Goal: Task Accomplishment & Management: Manage account settings

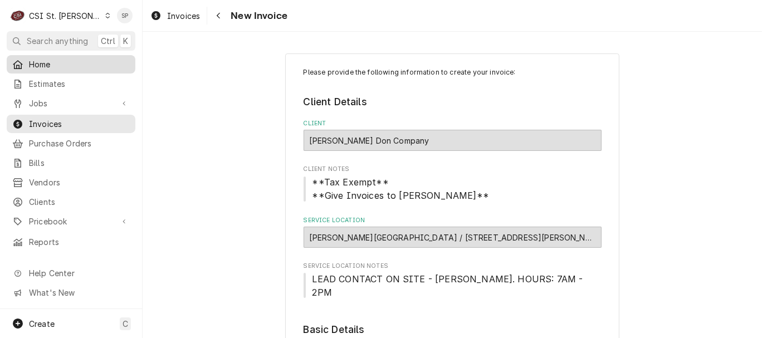
click at [23, 65] on div "Home" at bounding box center [70, 64] width 117 height 12
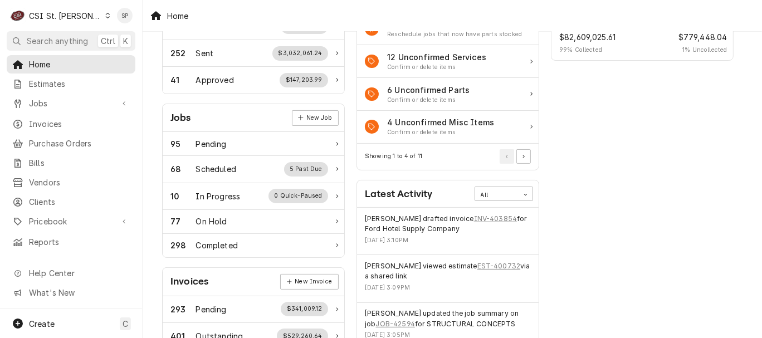
scroll to position [124, 0]
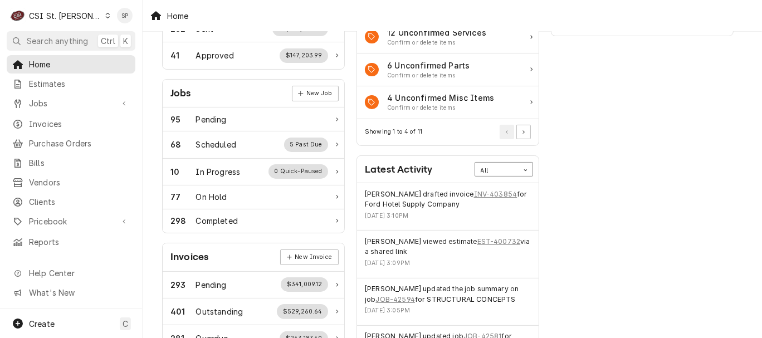
click at [525, 169] on icon "Card Data Filter Control" at bounding box center [524, 170] width 3 height 2
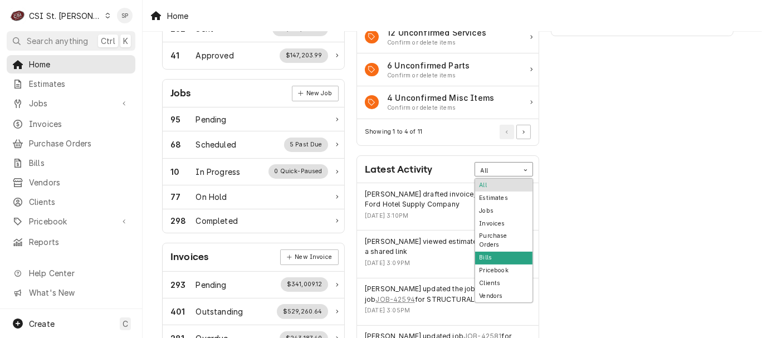
click at [507, 252] on div "Bills" at bounding box center [503, 258] width 57 height 13
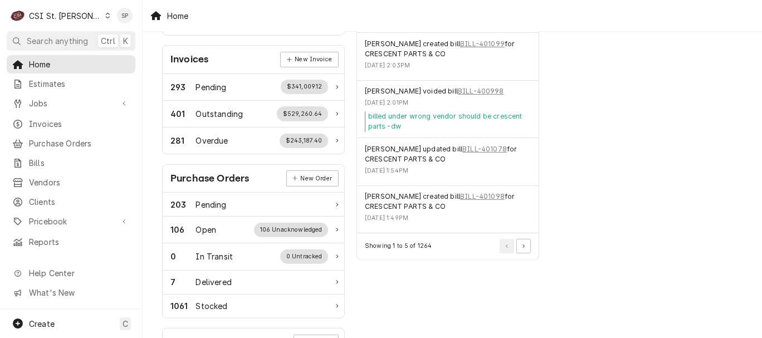
scroll to position [346, 0]
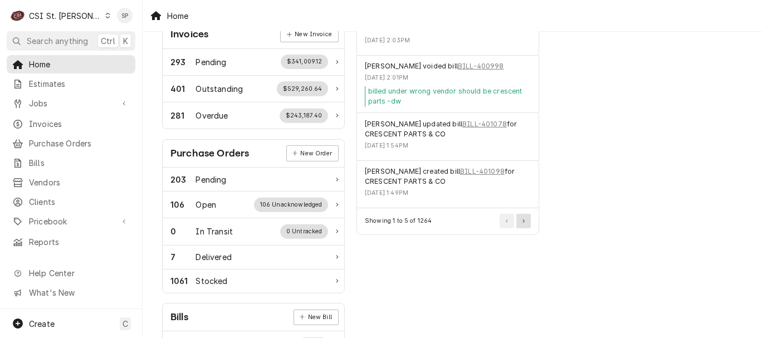
click at [523, 220] on button "Pagination Controls" at bounding box center [523, 221] width 14 height 14
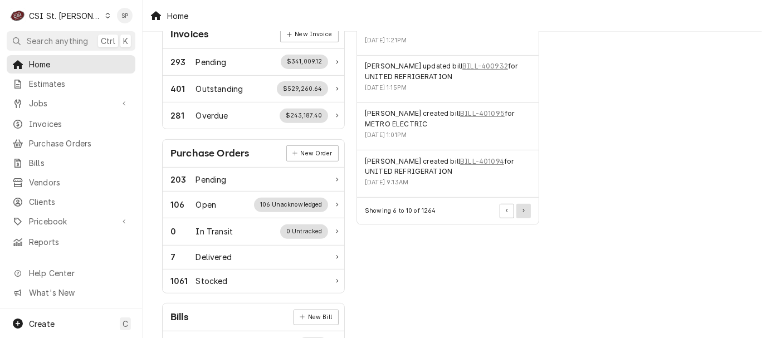
click at [524, 209] on icon "Pagination Controls" at bounding box center [523, 211] width 2 height 4
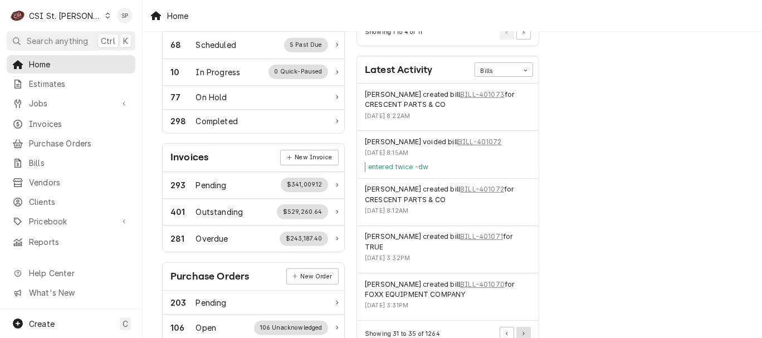
scroll to position [223, 0]
click at [526, 332] on button "Pagination Controls" at bounding box center [523, 334] width 14 height 14
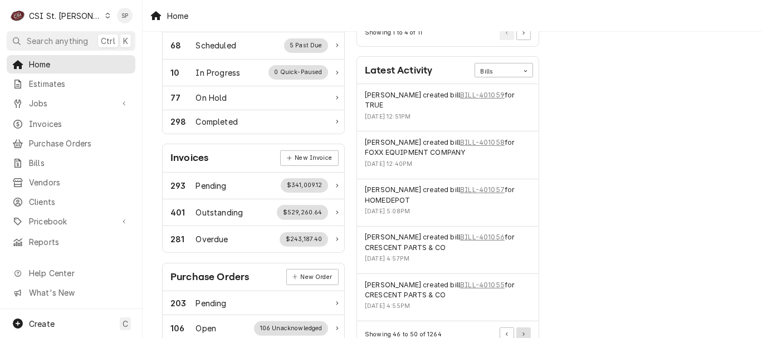
click at [526, 332] on button "Pagination Controls" at bounding box center [523, 334] width 14 height 14
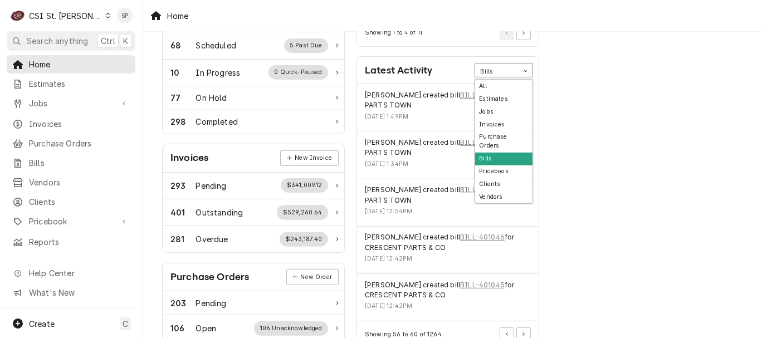
click at [526, 70] on icon "Card Data Filter Control" at bounding box center [524, 71] width 3 height 2
click at [499, 153] on div "Bills" at bounding box center [503, 159] width 57 height 13
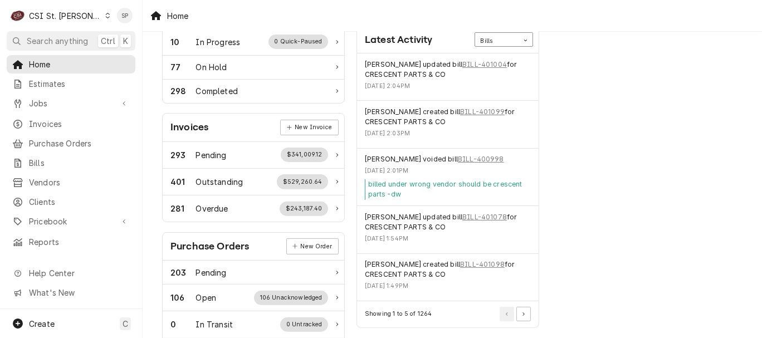
scroll to position [272, 0]
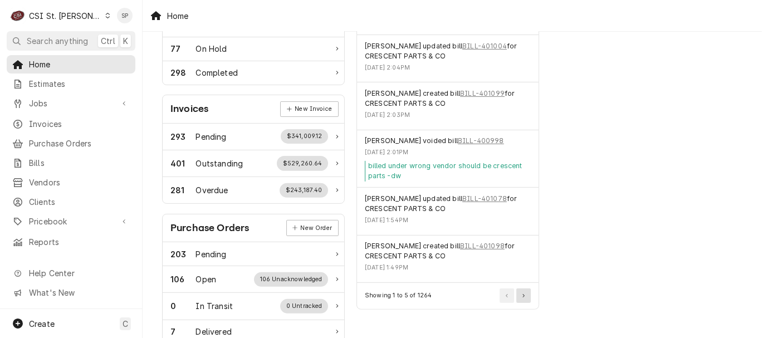
click at [524, 294] on icon "Pagination Controls" at bounding box center [523, 295] width 2 height 3
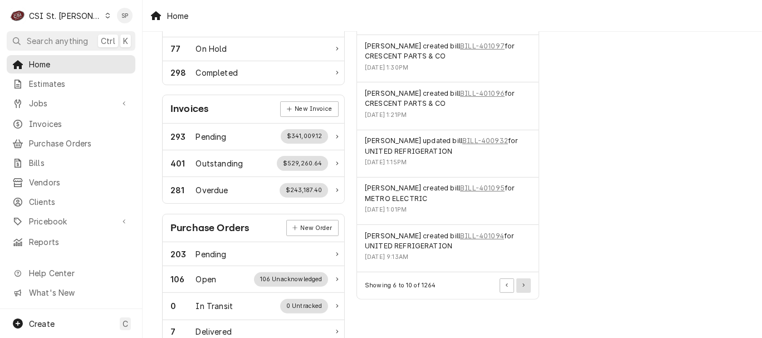
click at [524, 284] on icon "Pagination Controls" at bounding box center [523, 285] width 2 height 4
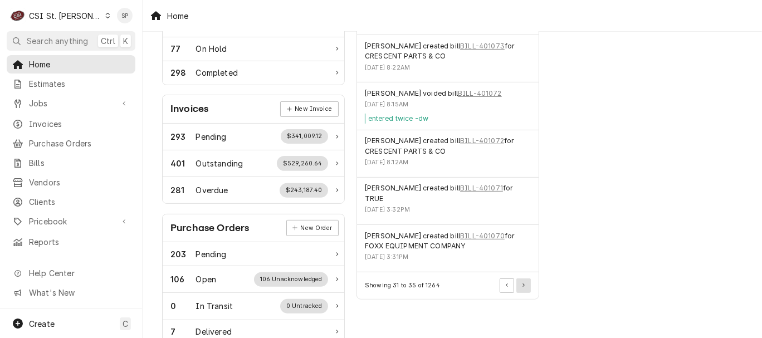
click at [524, 284] on icon "Pagination Controls" at bounding box center [523, 285] width 2 height 4
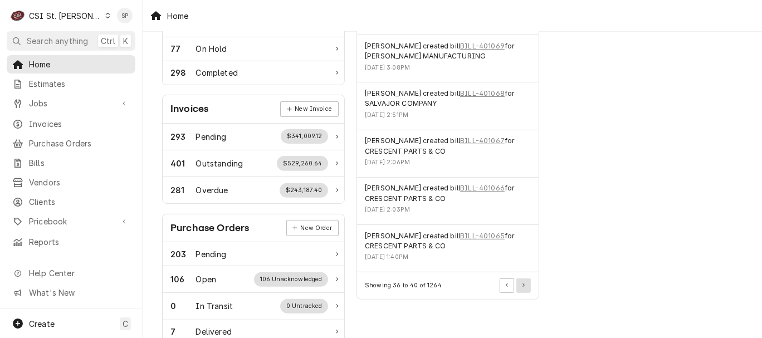
click at [524, 284] on icon "Pagination Controls" at bounding box center [523, 285] width 2 height 4
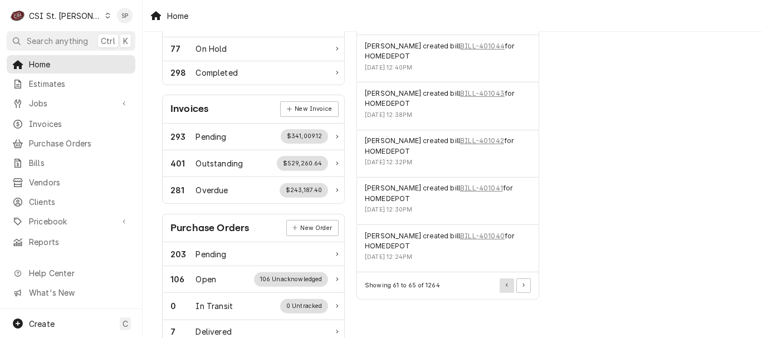
click at [507, 284] on icon "Pagination Controls" at bounding box center [507, 285] width 2 height 3
click at [523, 284] on button "Pagination Controls" at bounding box center [523, 285] width 14 height 14
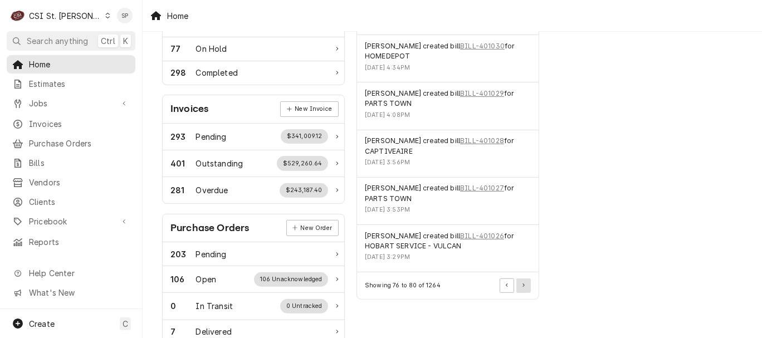
click at [523, 284] on button "Pagination Controls" at bounding box center [523, 285] width 14 height 14
click at [523, 285] on button "Pagination Controls" at bounding box center [523, 285] width 14 height 14
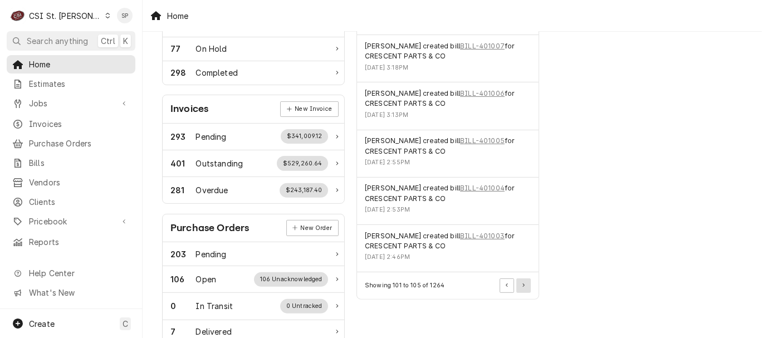
click at [523, 284] on button "Pagination Controls" at bounding box center [523, 285] width 14 height 14
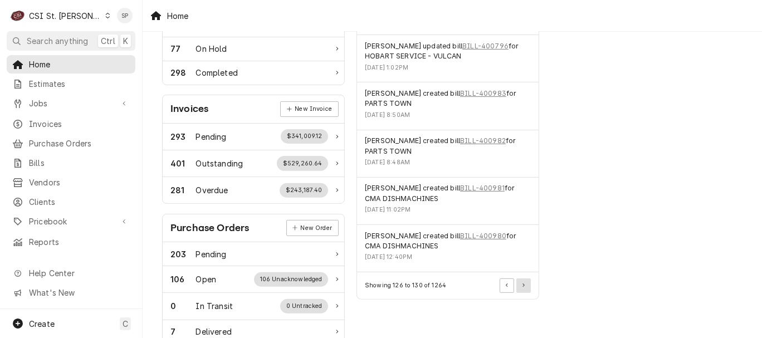
click at [523, 284] on button "Pagination Controls" at bounding box center [523, 285] width 14 height 14
click at [522, 284] on button "Pagination Controls" at bounding box center [523, 285] width 14 height 14
click at [523, 284] on button "Pagination Controls" at bounding box center [523, 285] width 14 height 14
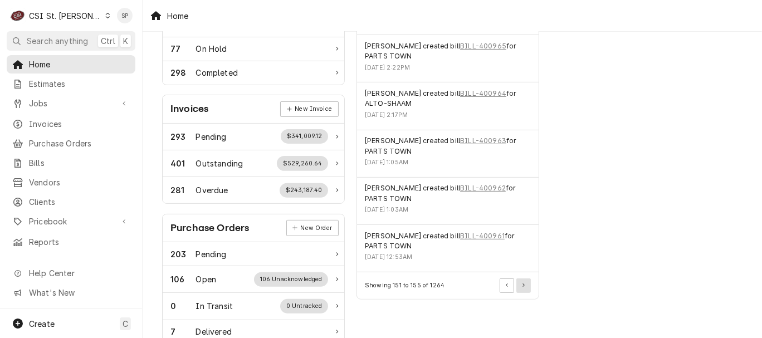
click at [523, 284] on button "Pagination Controls" at bounding box center [523, 285] width 14 height 14
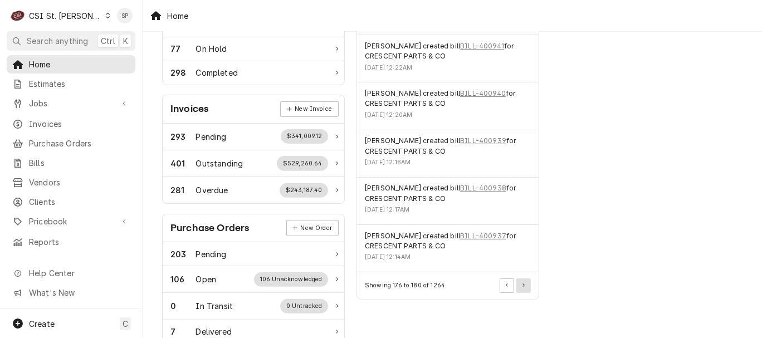
click at [523, 284] on button "Pagination Controls" at bounding box center [523, 285] width 14 height 14
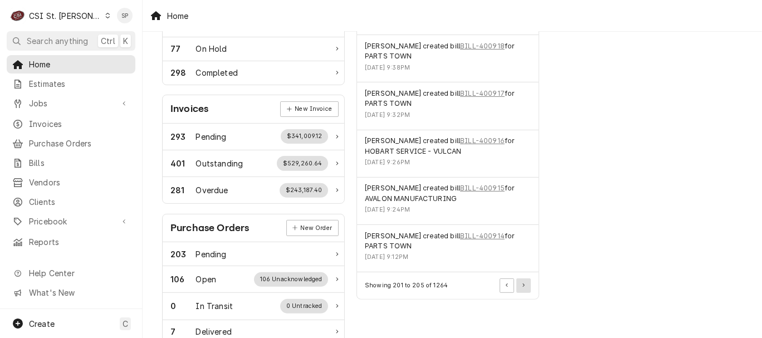
click at [523, 284] on button "Pagination Controls" at bounding box center [523, 285] width 14 height 14
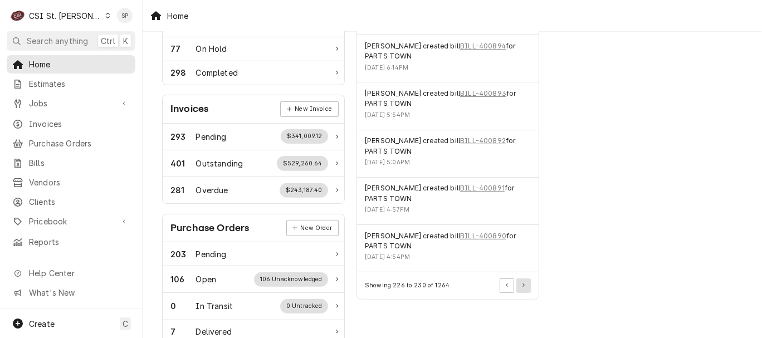
click at [523, 284] on button "Pagination Controls" at bounding box center [523, 285] width 14 height 14
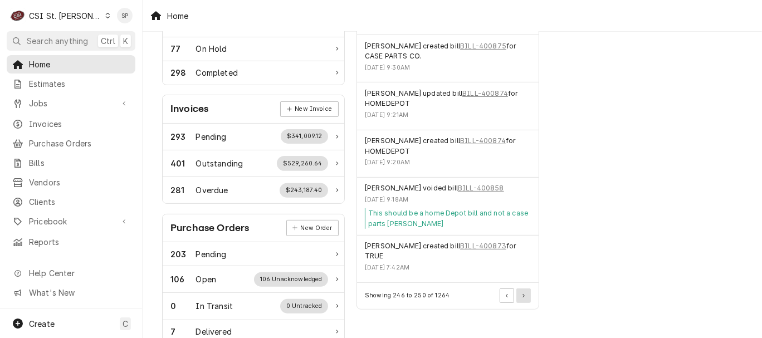
click at [523, 288] on button "Pagination Controls" at bounding box center [523, 295] width 14 height 14
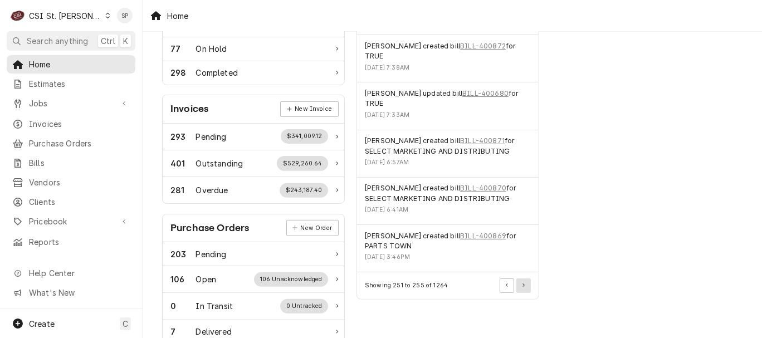
click at [524, 283] on icon "Pagination Controls" at bounding box center [523, 285] width 2 height 4
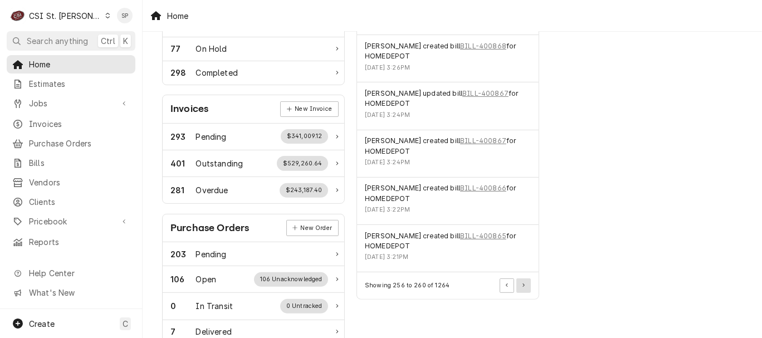
click at [522, 283] on icon "Pagination Controls" at bounding box center [523, 285] width 2 height 4
click at [522, 279] on button "Pagination Controls" at bounding box center [523, 285] width 14 height 14
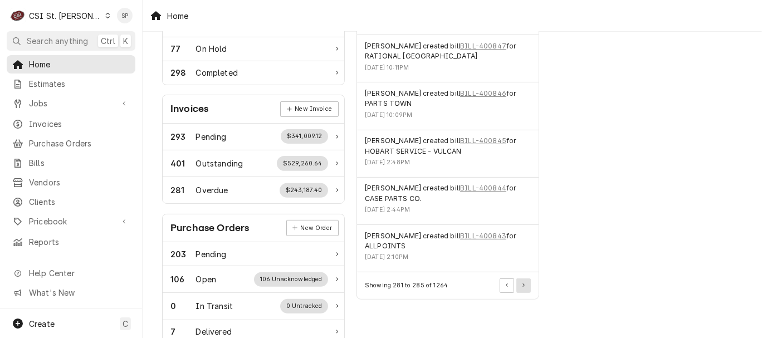
click at [522, 279] on button "Pagination Controls" at bounding box center [523, 285] width 14 height 14
click at [62, 65] on span "Home" at bounding box center [79, 64] width 101 height 12
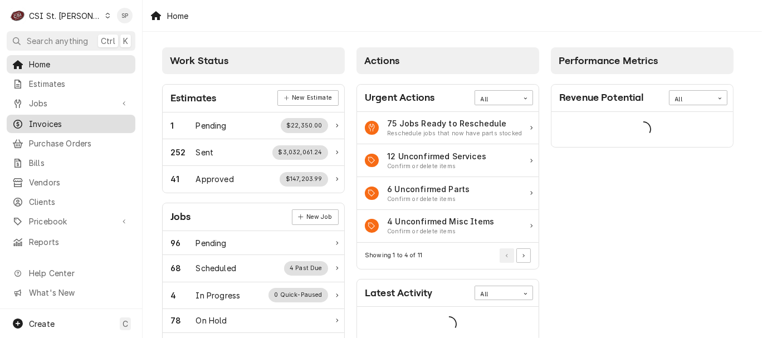
click at [42, 121] on span "Invoices" at bounding box center [79, 124] width 101 height 12
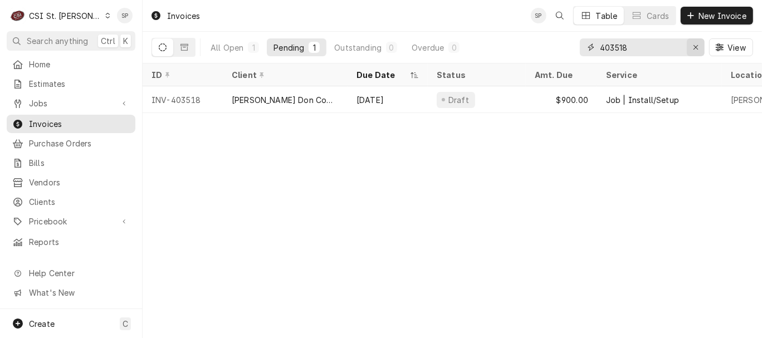
click at [697, 48] on icon "Erase input" at bounding box center [695, 47] width 4 height 4
